Goal: Use online tool/utility

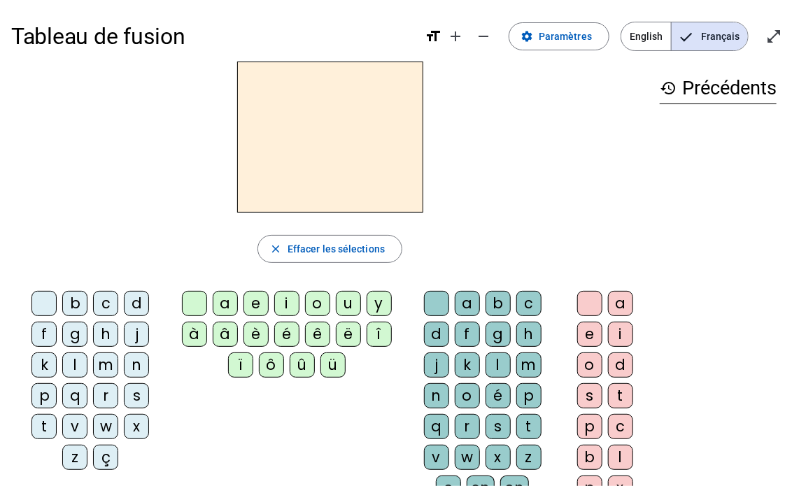
click at [93, 363] on div "m" at bounding box center [105, 365] width 25 height 25
click at [220, 304] on div "a" at bounding box center [225, 303] width 25 height 25
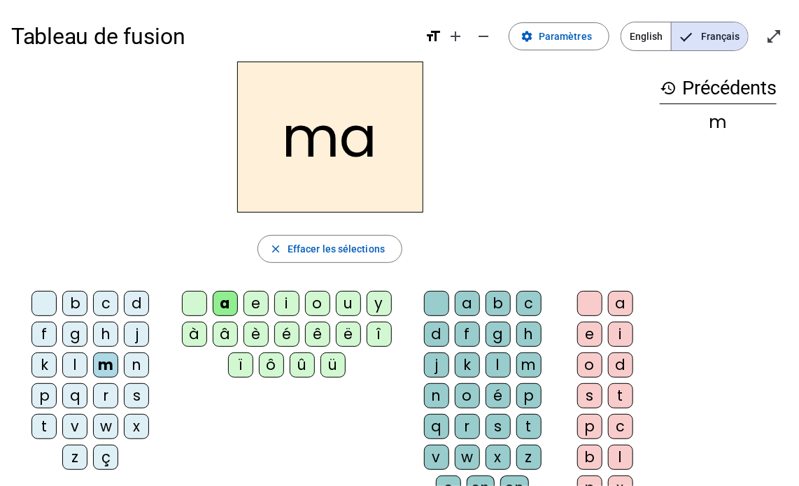
click at [57, 414] on div "t" at bounding box center [43, 426] width 25 height 25
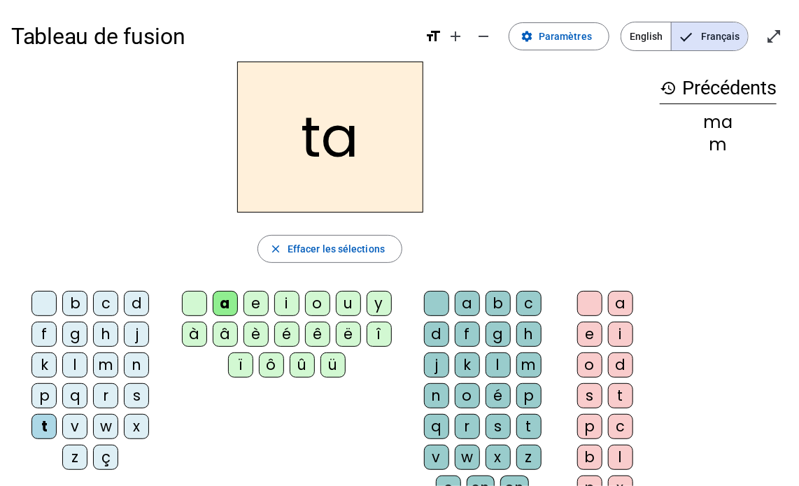
click at [87, 353] on div "l" at bounding box center [74, 365] width 25 height 25
click at [57, 384] on div "p" at bounding box center [43, 396] width 25 height 25
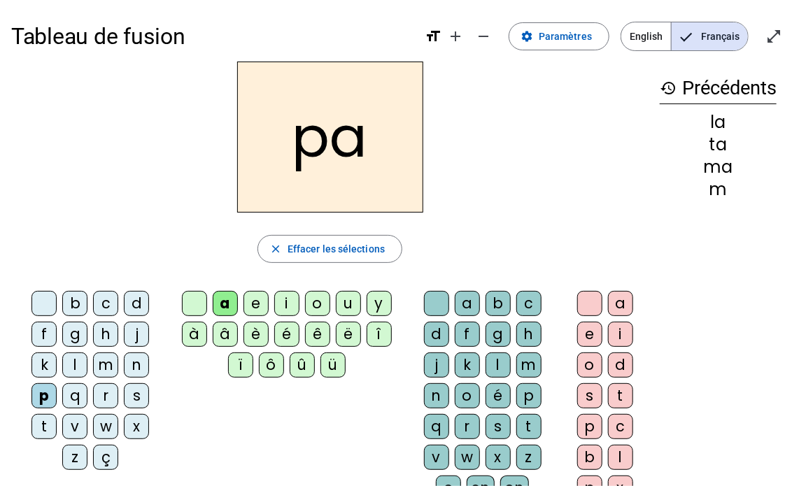
click at [508, 414] on div "s" at bounding box center [498, 426] width 25 height 25
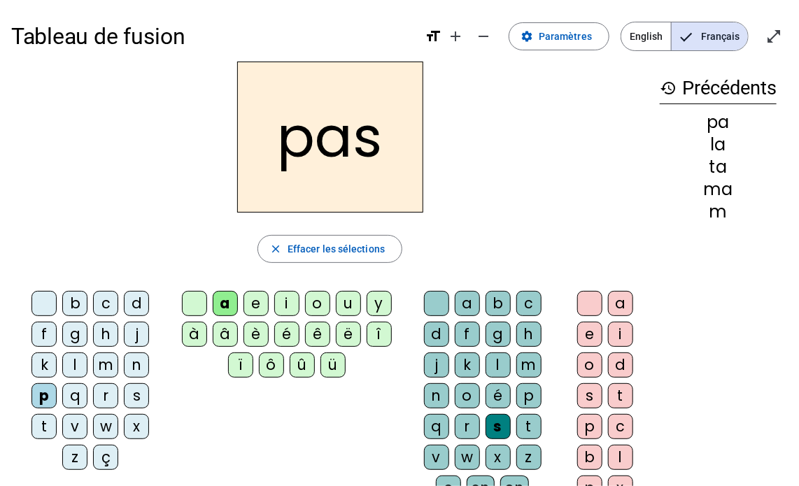
click at [57, 414] on div "t" at bounding box center [43, 426] width 25 height 25
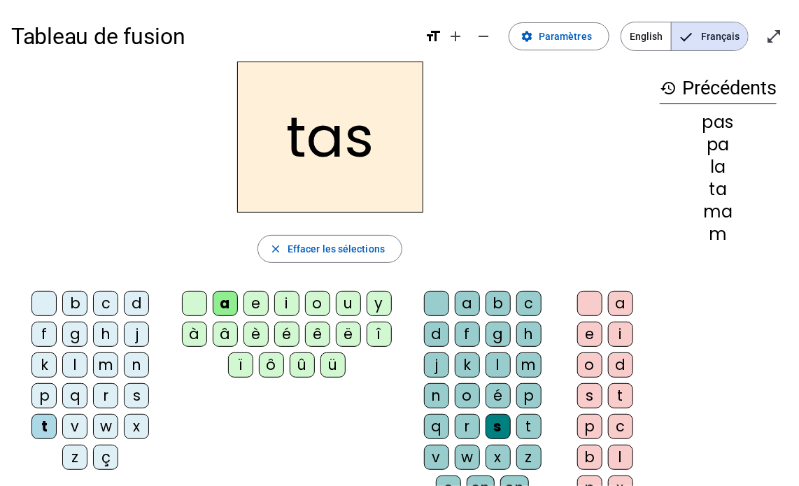
click at [124, 391] on div "s" at bounding box center [136, 396] width 25 height 25
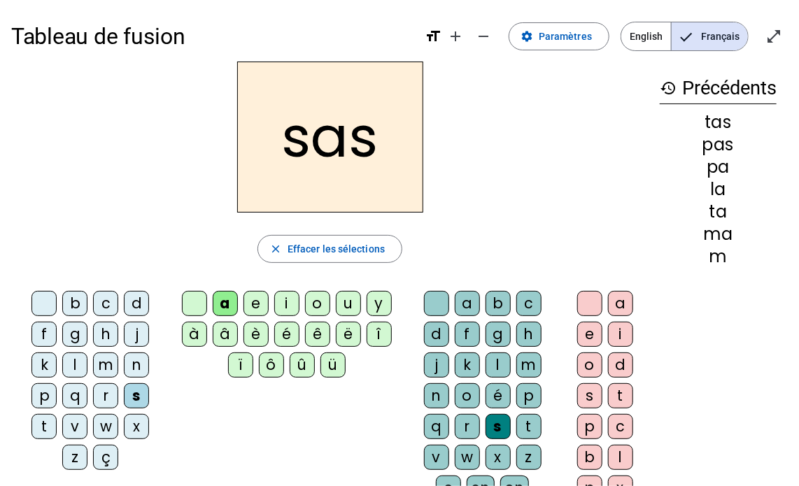
click at [486, 365] on div "l" at bounding box center [498, 365] width 25 height 25
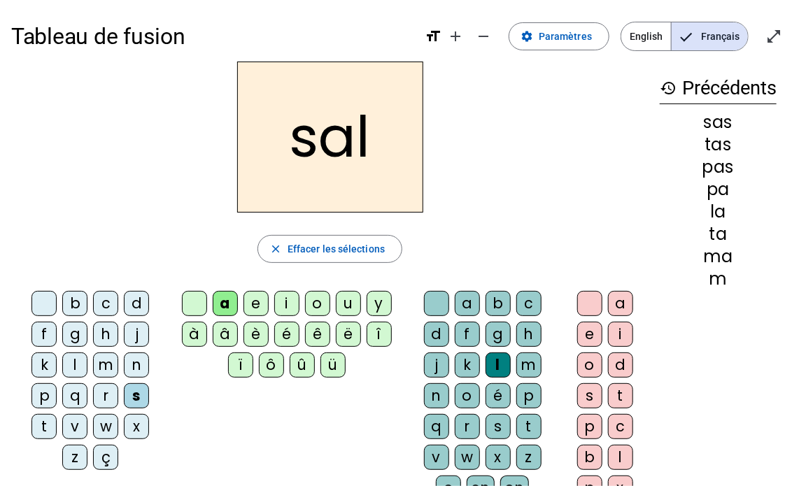
click at [62, 297] on div "b" at bounding box center [74, 303] width 25 height 25
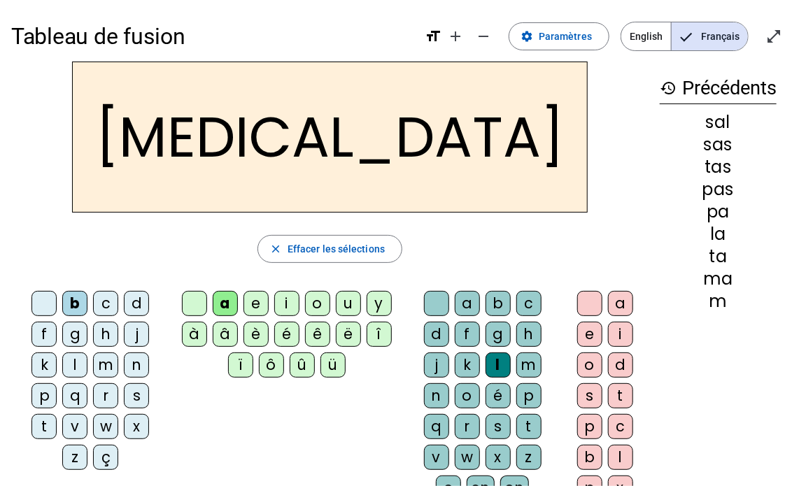
click at [511, 414] on div "s" at bounding box center [498, 426] width 25 height 25
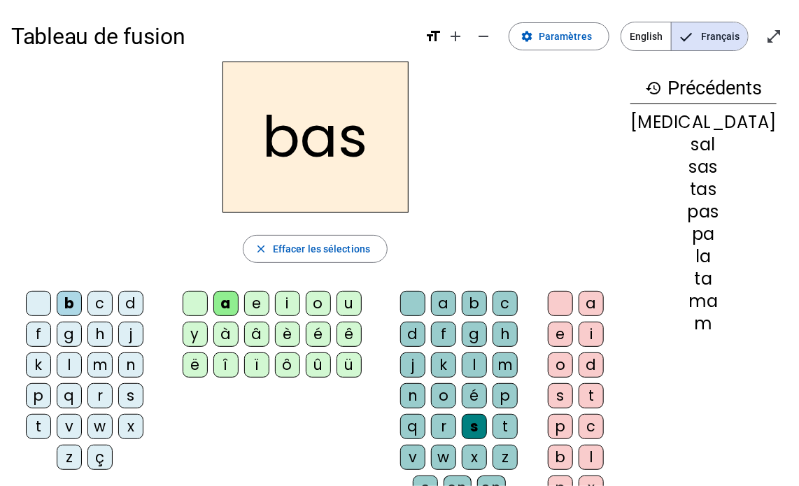
click at [51, 384] on div "p" at bounding box center [38, 396] width 25 height 25
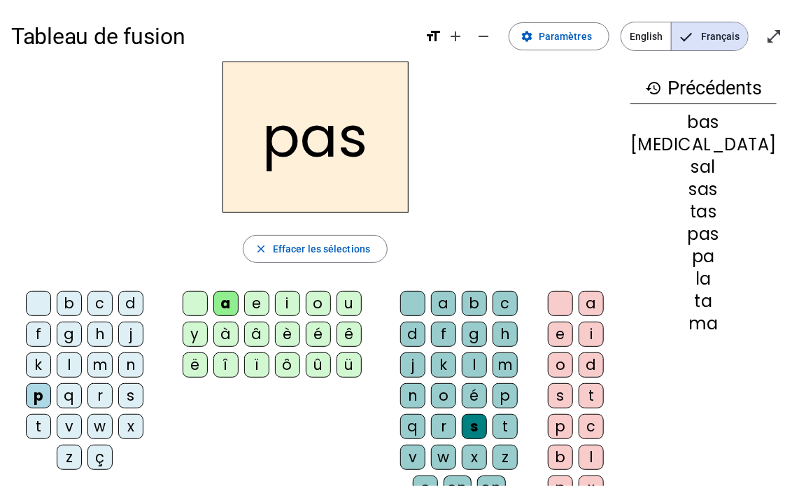
click at [87, 358] on div "m" at bounding box center [99, 365] width 25 height 25
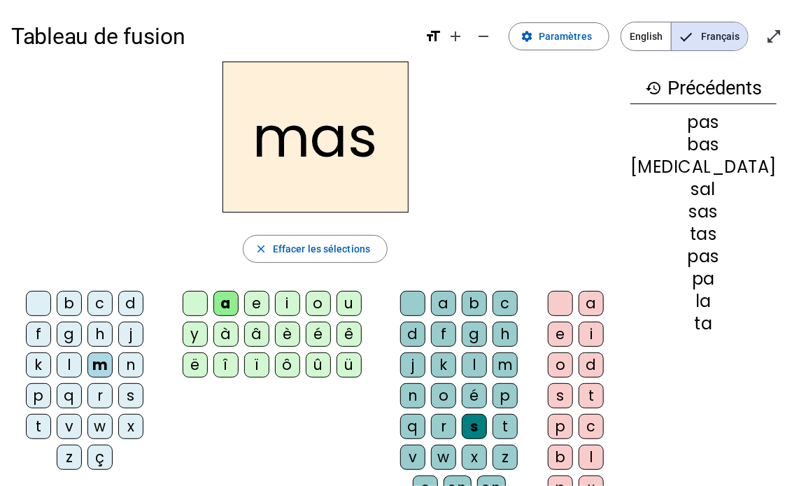
click at [51, 384] on div "p" at bounding box center [38, 396] width 25 height 25
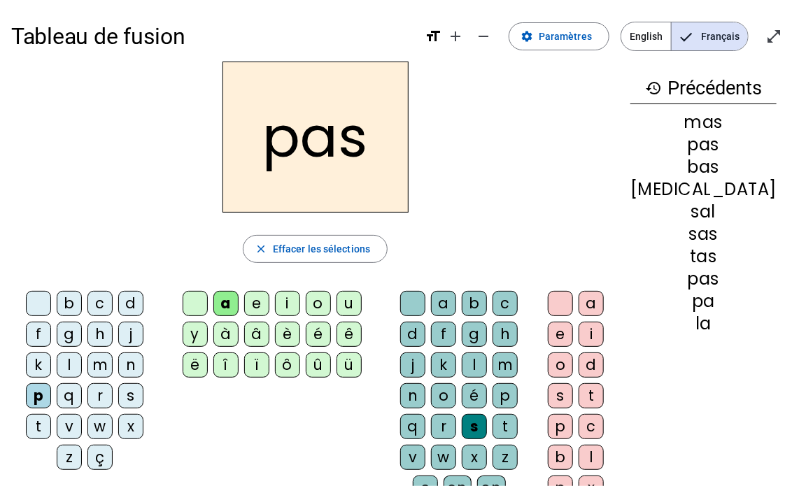
click at [82, 353] on div "l" at bounding box center [69, 365] width 25 height 25
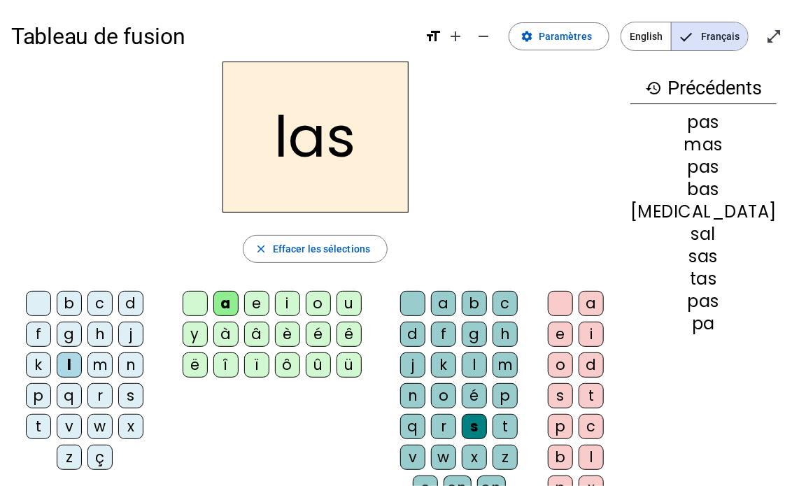
click at [82, 414] on div "v" at bounding box center [69, 426] width 25 height 25
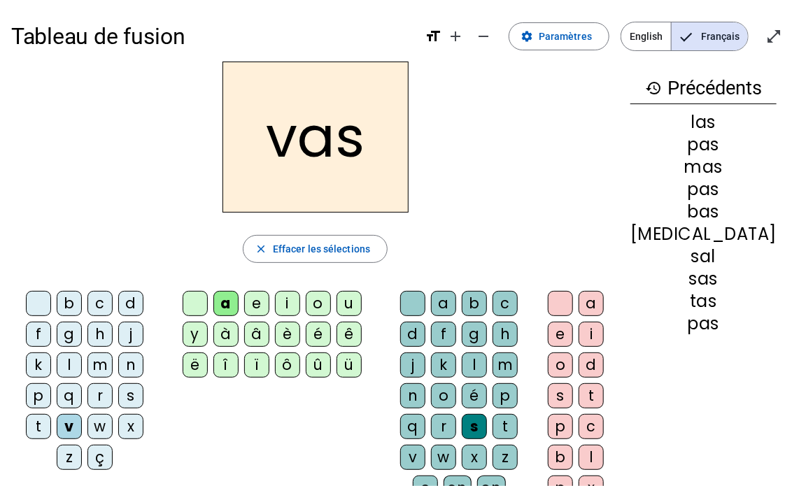
click at [118, 400] on div "s" at bounding box center [130, 396] width 25 height 25
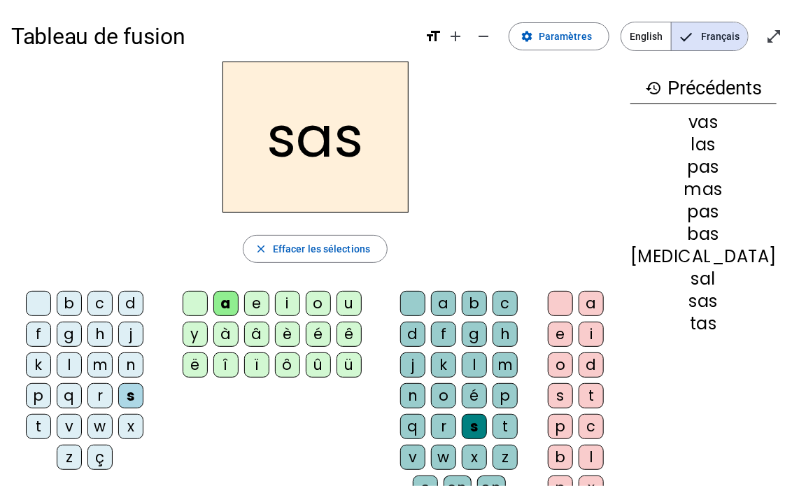
click at [118, 303] on div "d" at bounding box center [130, 303] width 25 height 25
